Goal: Transaction & Acquisition: Purchase product/service

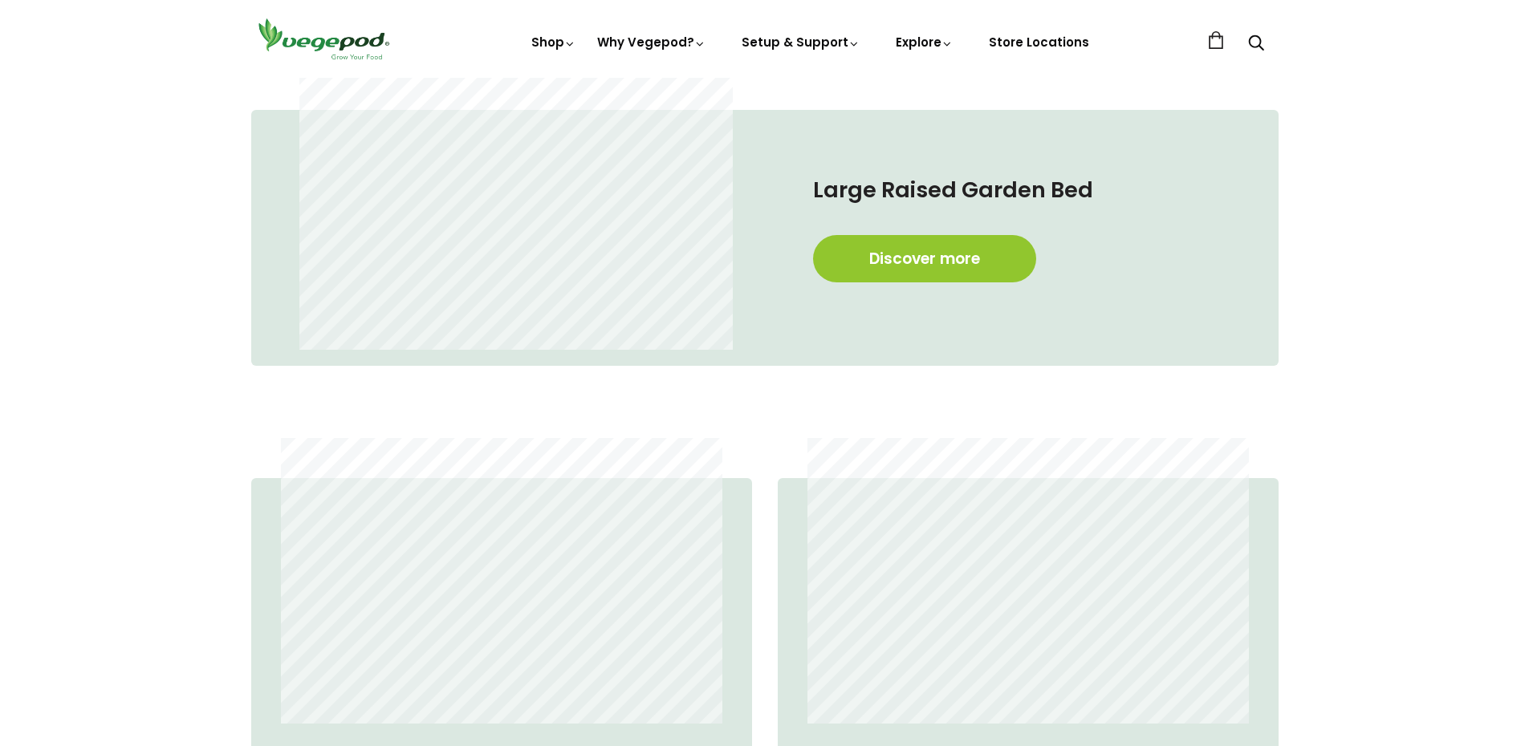
scroll to position [1118, 0]
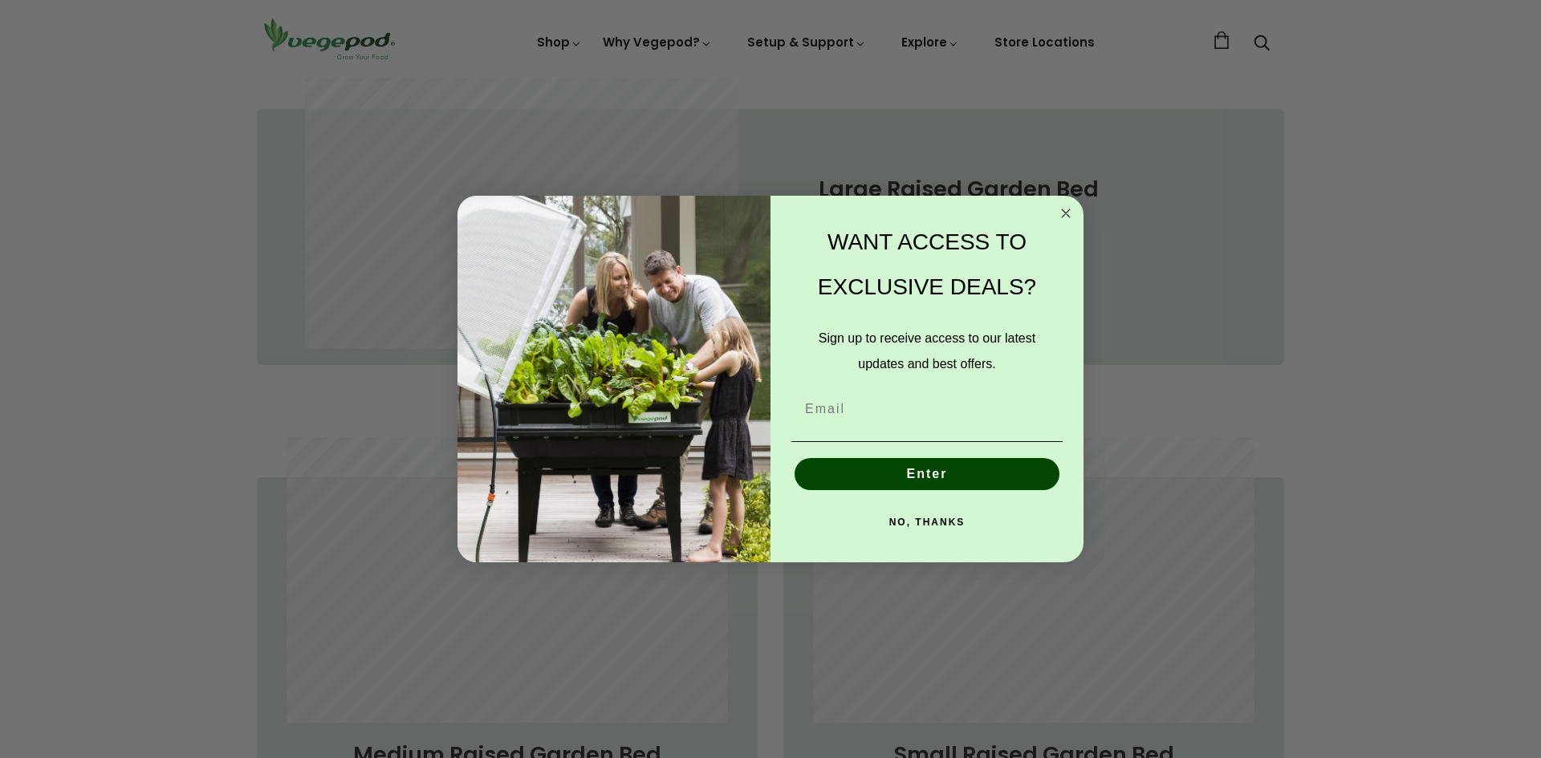
click at [1071, 213] on circle "Close dialog" at bounding box center [1066, 214] width 18 height 18
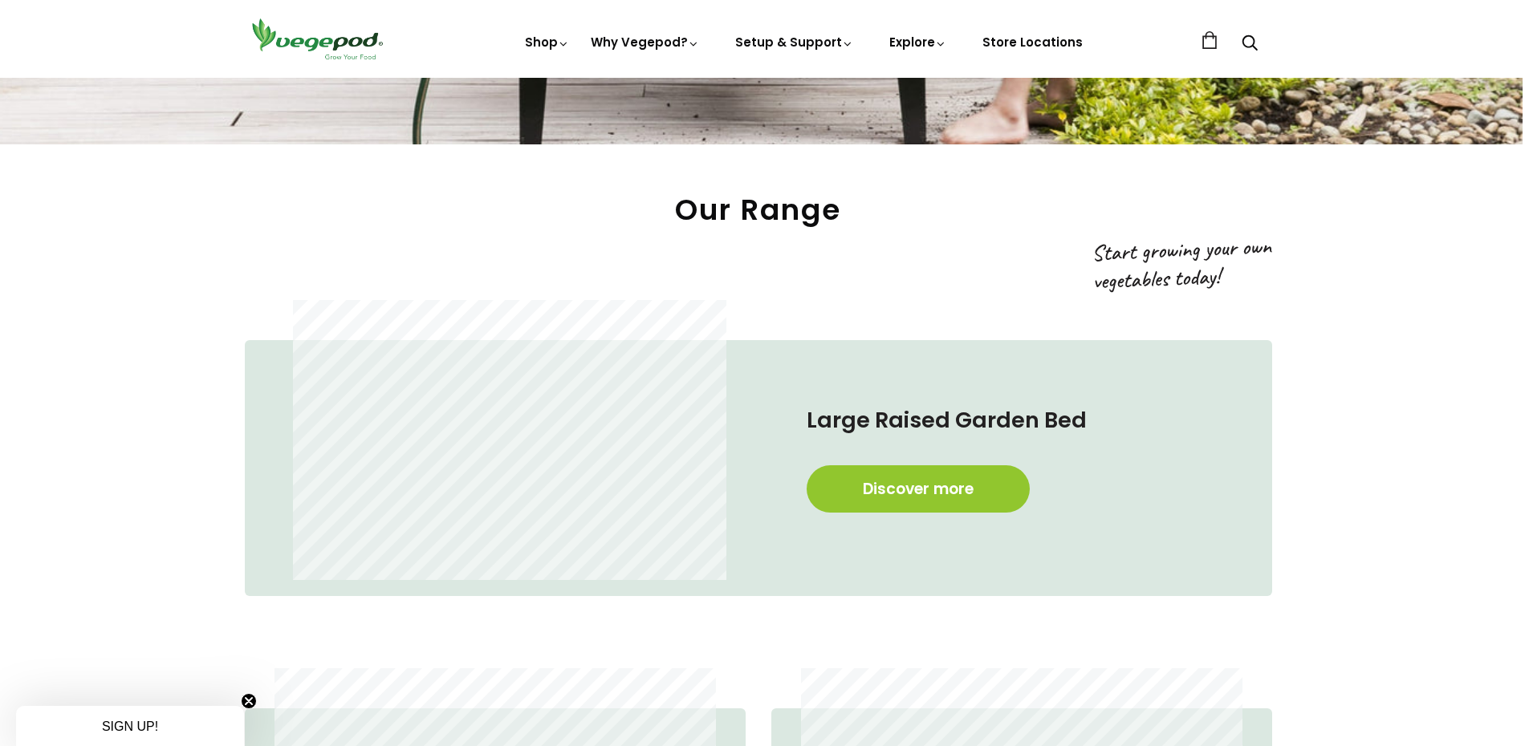
scroll to position [886, 6]
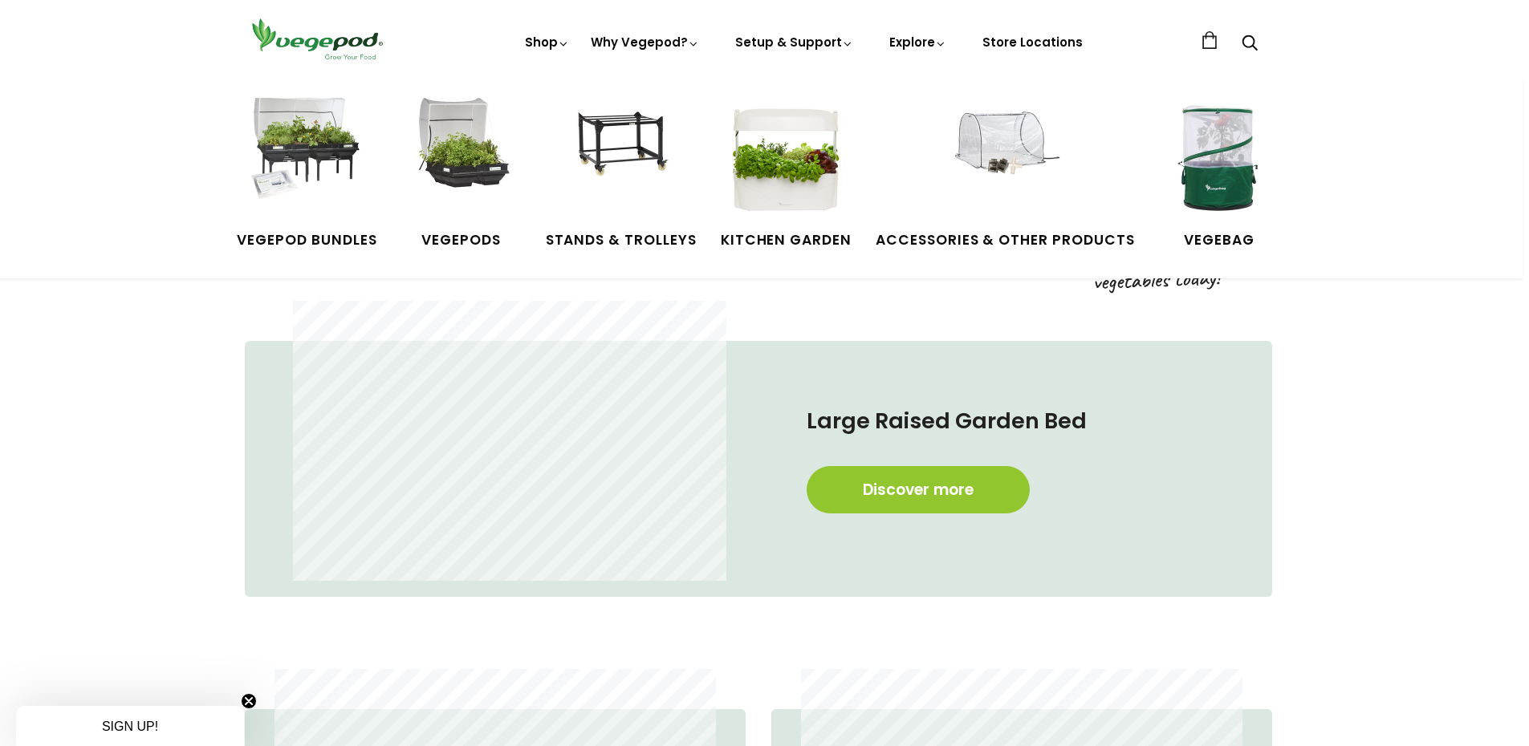
click at [549, 40] on link "Shop" at bounding box center [547, 65] width 45 height 62
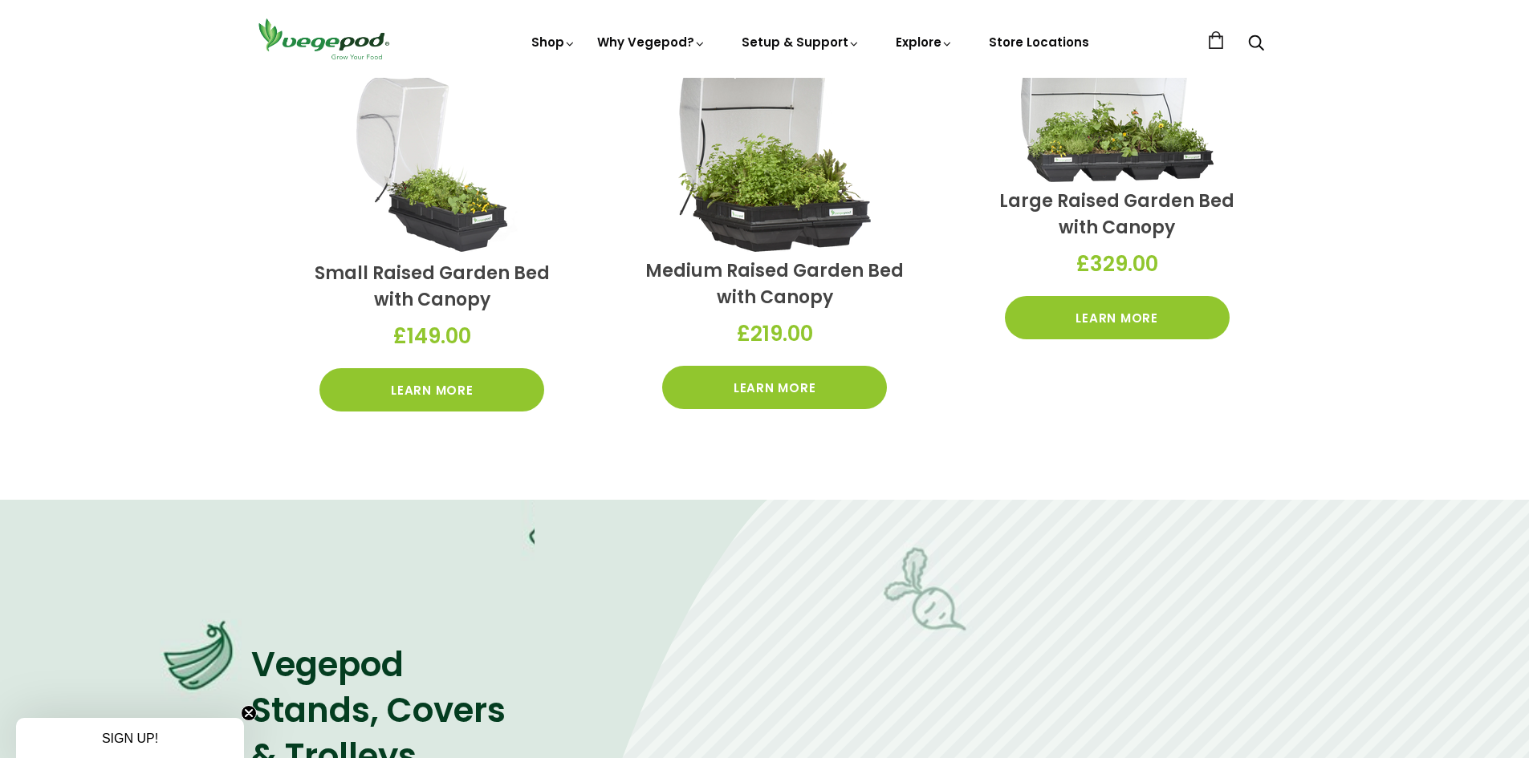
scroll to position [714, 0]
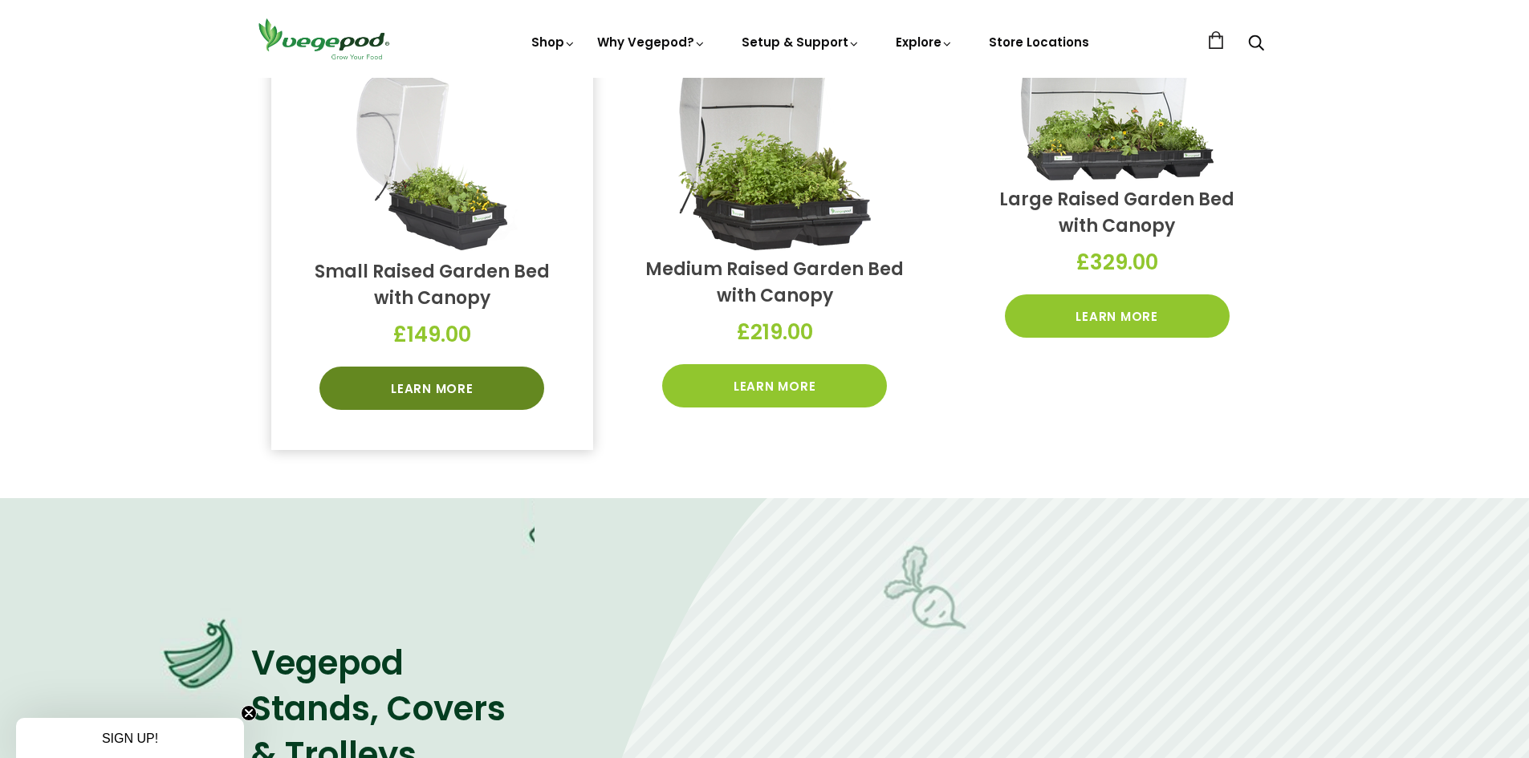
click at [490, 389] on link "Learn More" at bounding box center [431, 388] width 225 height 43
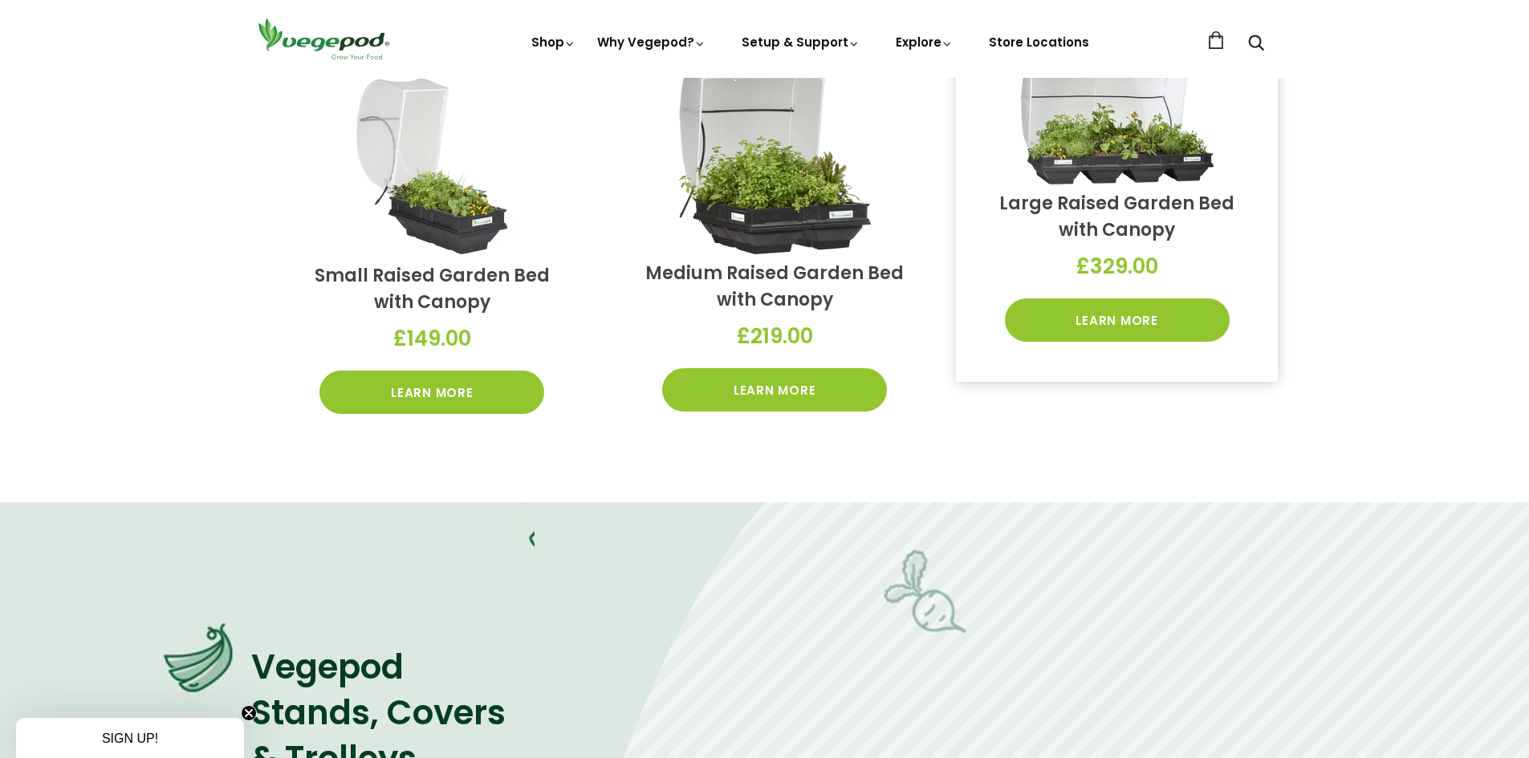
click at [1075, 205] on link "Large Raised Garden Bed with Canopy" at bounding box center [1116, 216] width 235 height 51
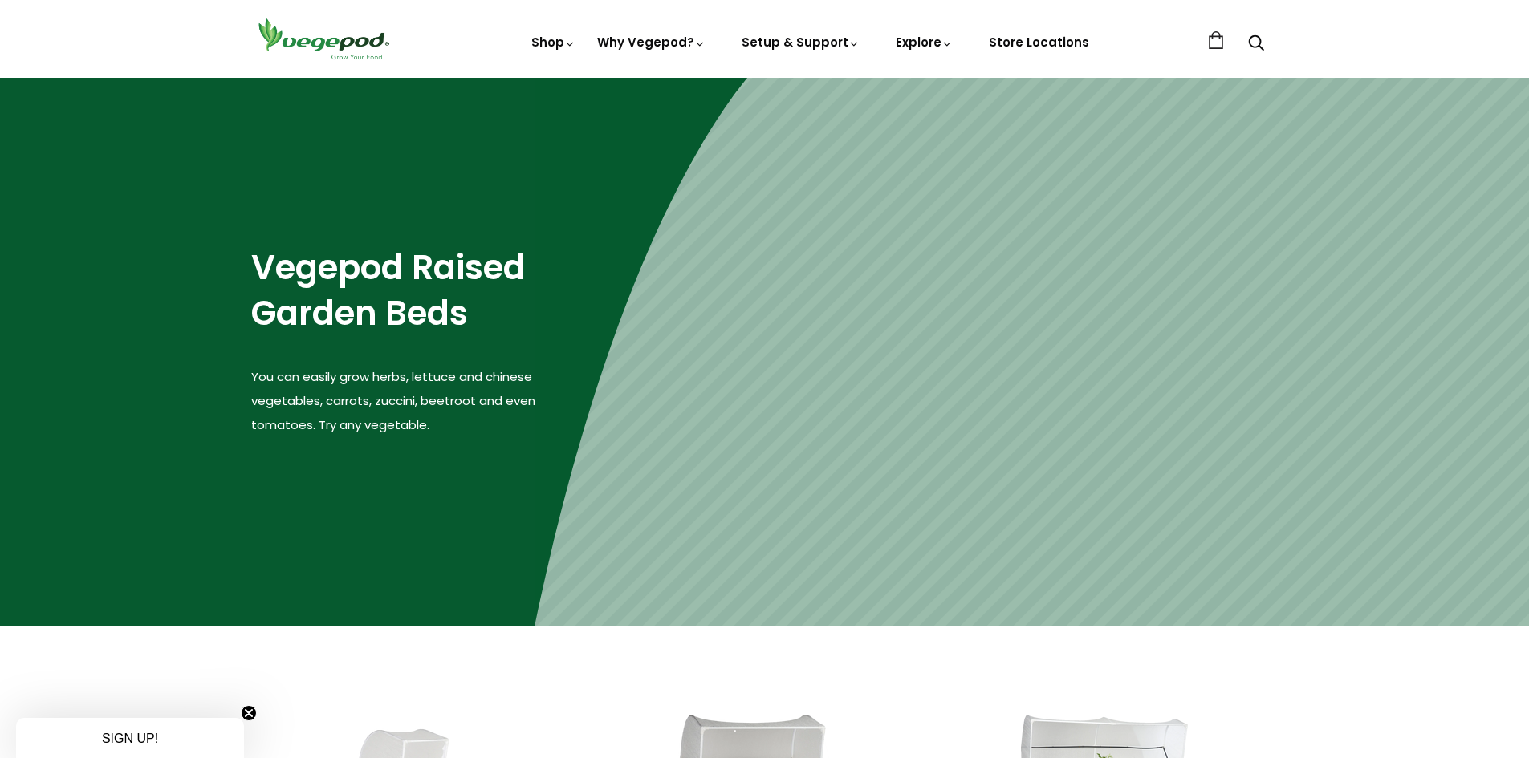
scroll to position [0, 0]
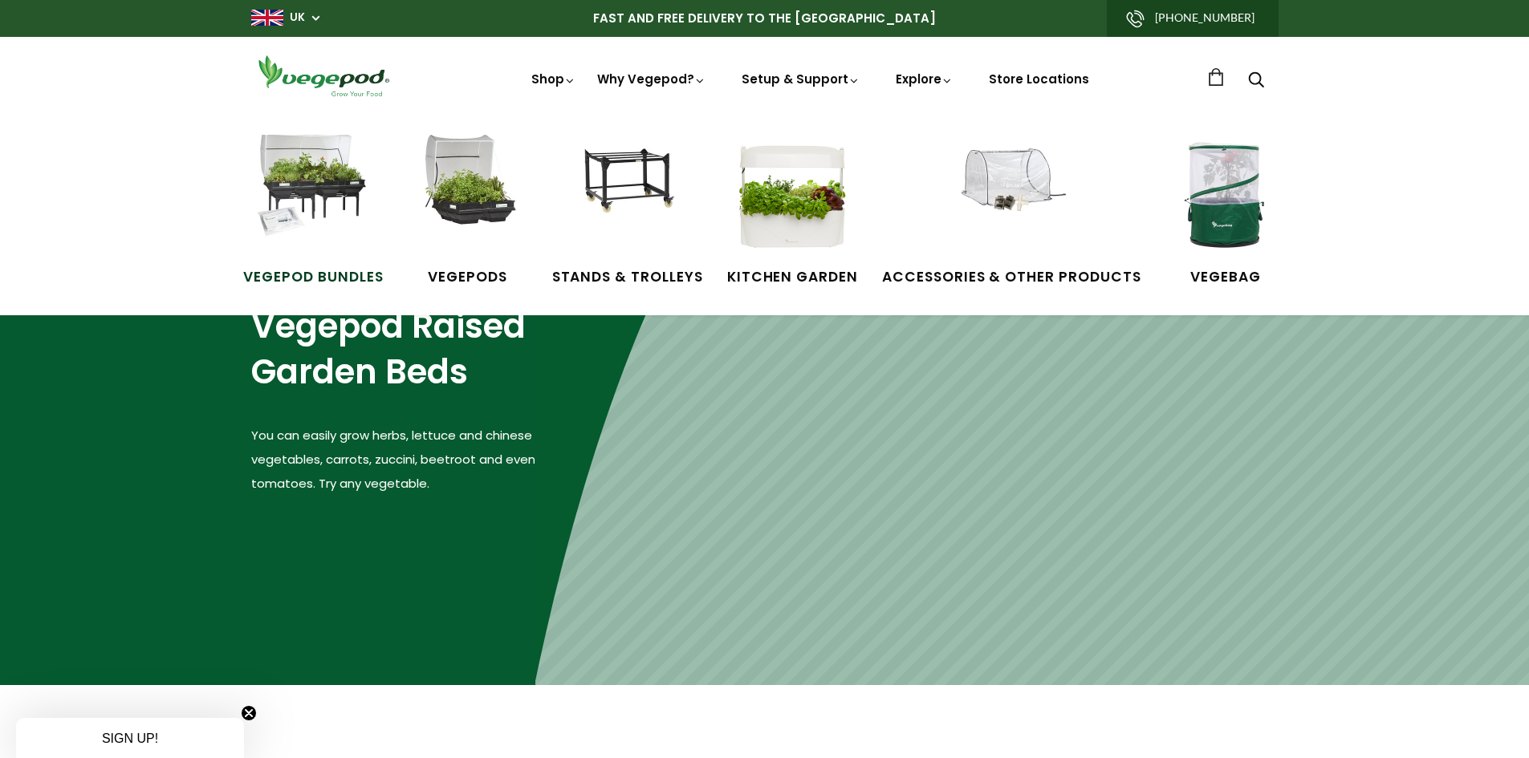
click at [332, 210] on img at bounding box center [313, 195] width 120 height 120
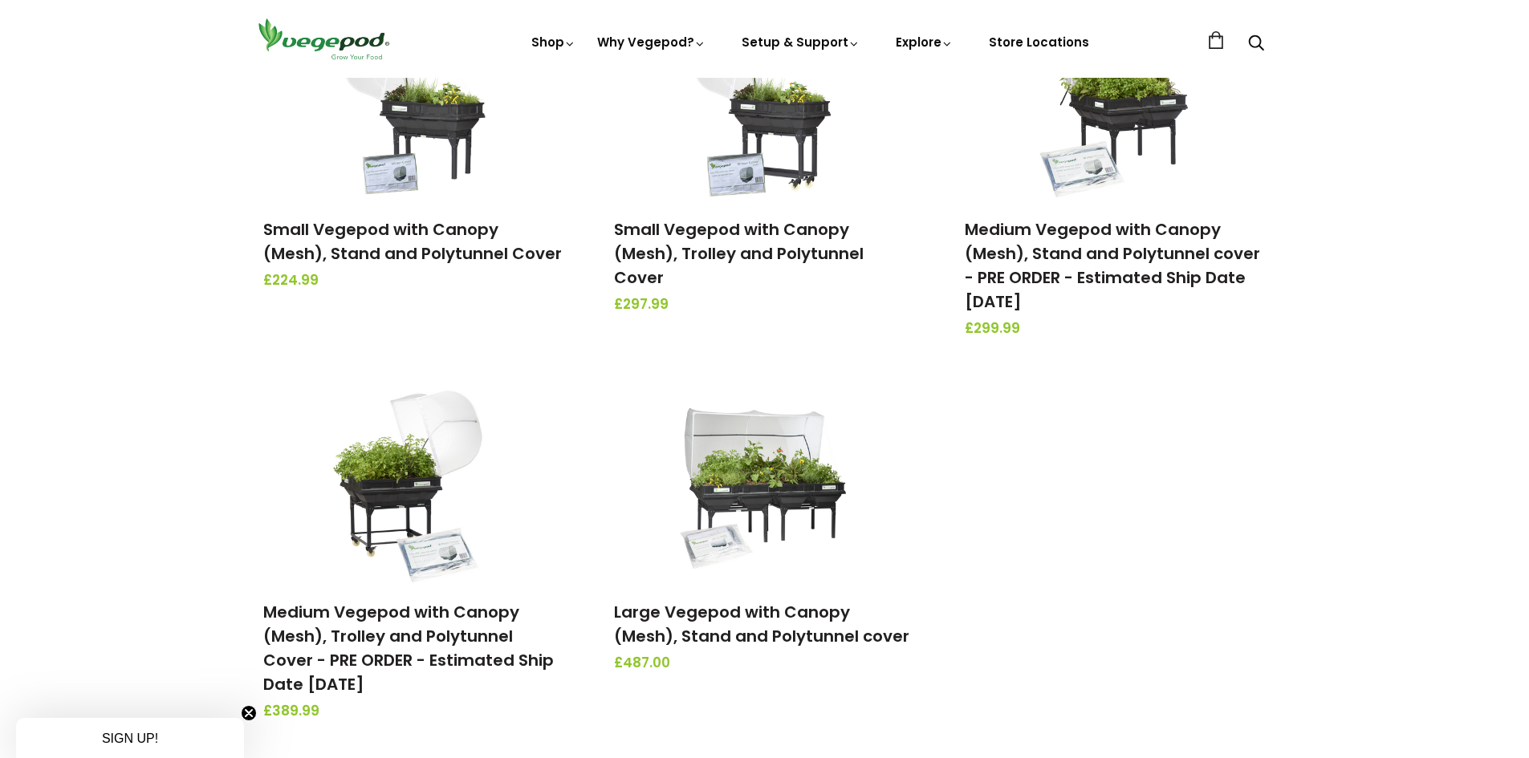
scroll to position [302, 0]
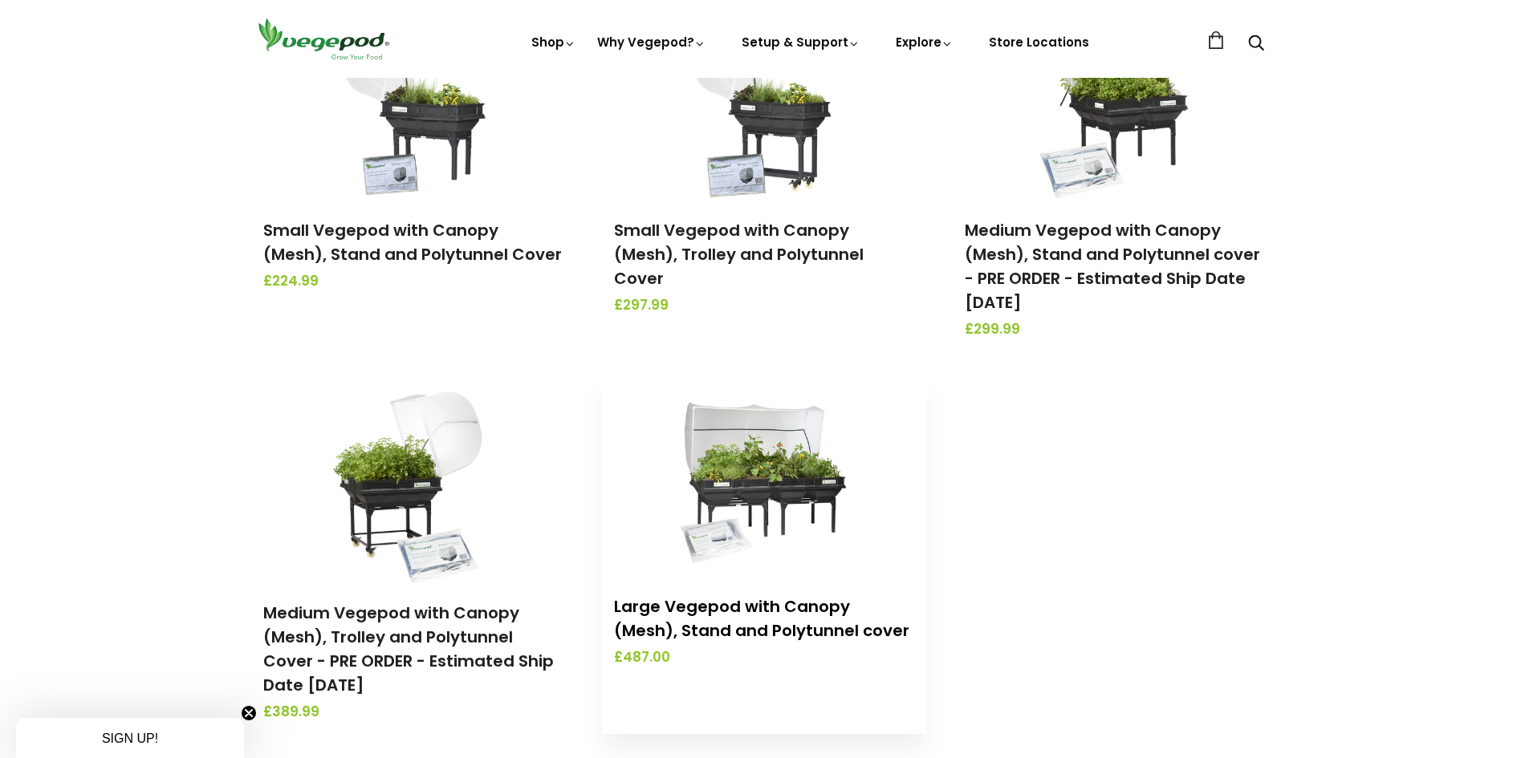
click at [696, 623] on link "Large Vegepod with Canopy (Mesh), Stand and Polytunnel cover" at bounding box center [761, 619] width 295 height 47
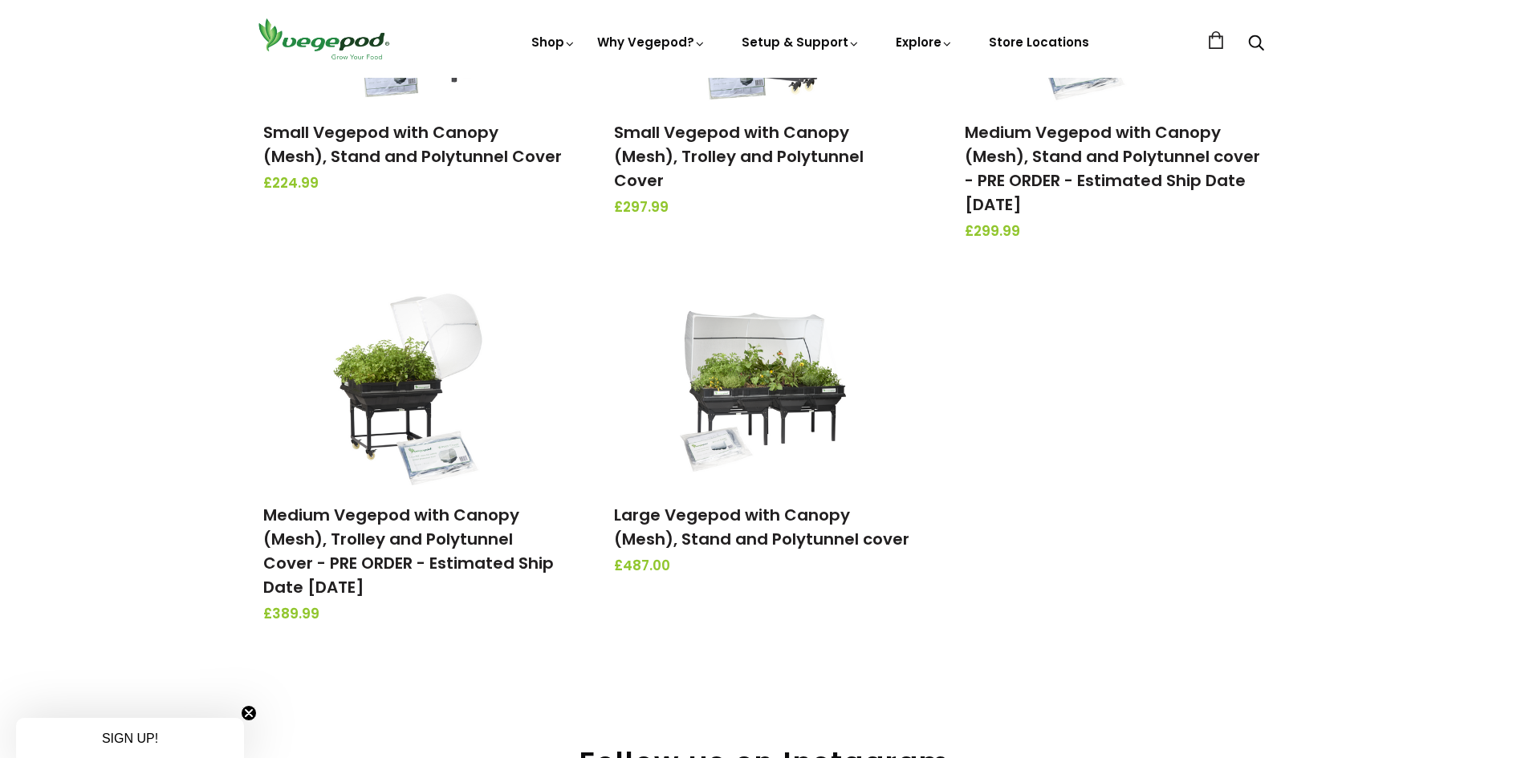
scroll to position [0, 0]
